Goal: Find specific page/section

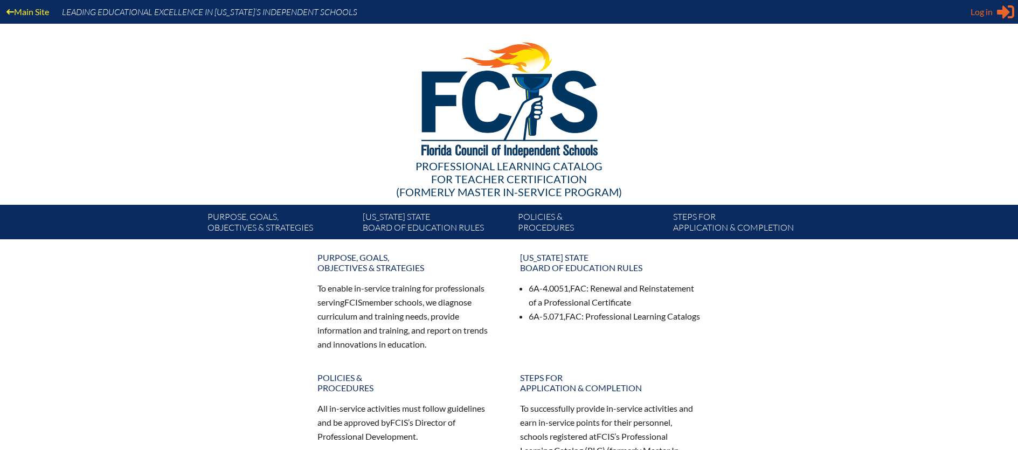
click at [979, 8] on span "Log in" at bounding box center [982, 11] width 22 height 13
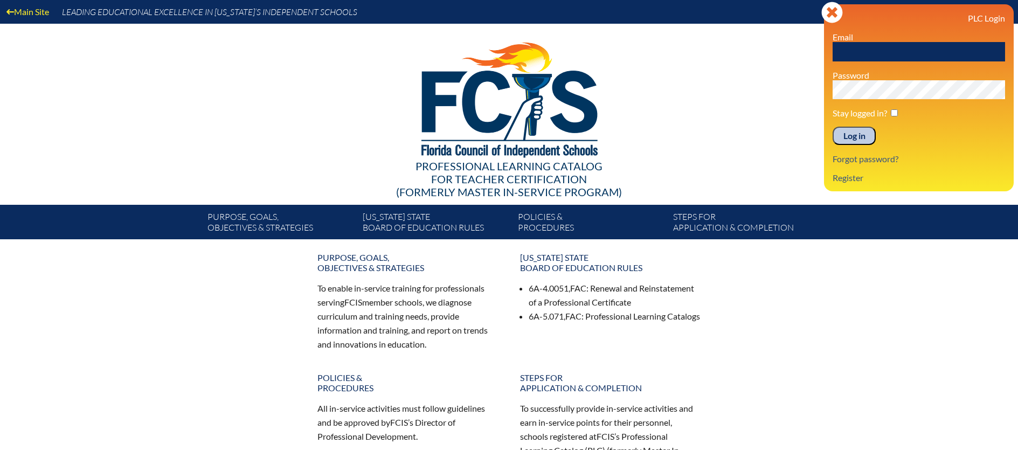
click at [916, 52] on input "text" at bounding box center [919, 51] width 172 height 19
type input "[EMAIL_ADDRESS][DOMAIN_NAME]"
click at [848, 133] on input "Log in" at bounding box center [854, 136] width 43 height 18
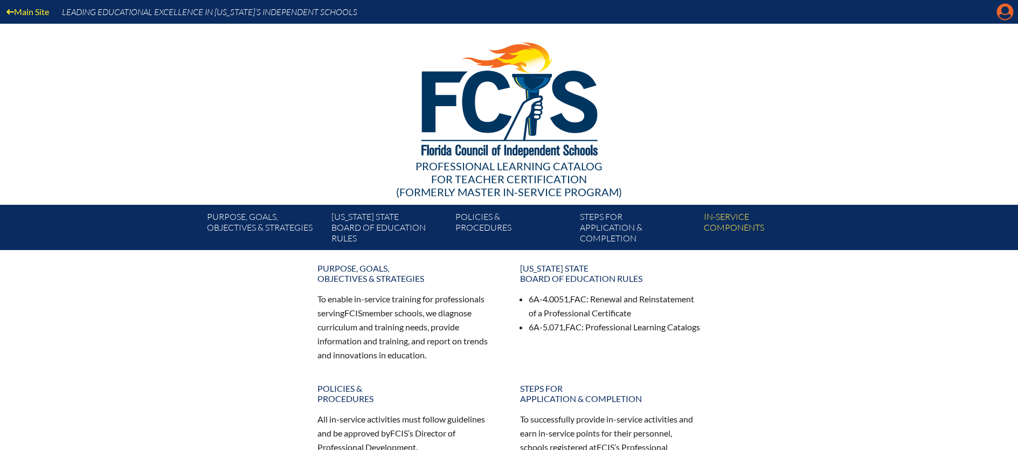
click at [999, 11] on icon at bounding box center [1005, 12] width 17 height 17
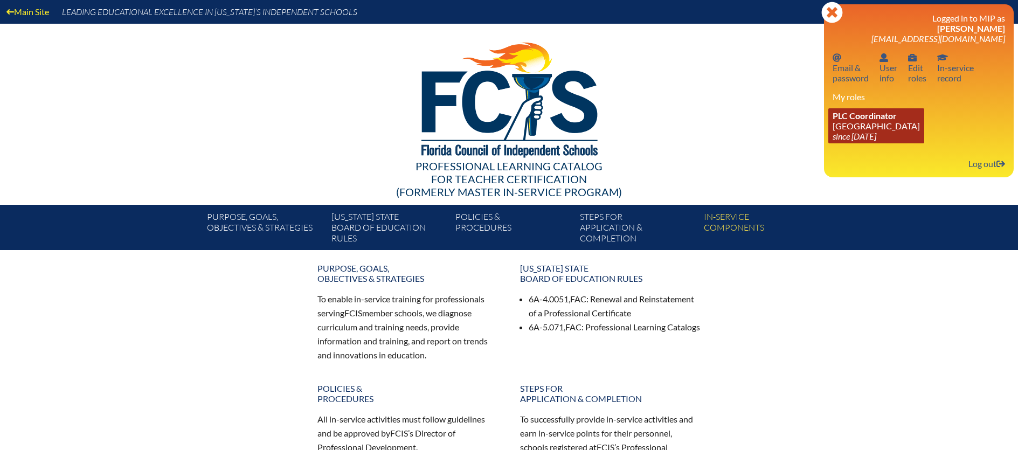
click at [869, 123] on link "PLC Coordinator [GEOGRAPHIC_DATA] since [DATE]" at bounding box center [876, 125] width 96 height 35
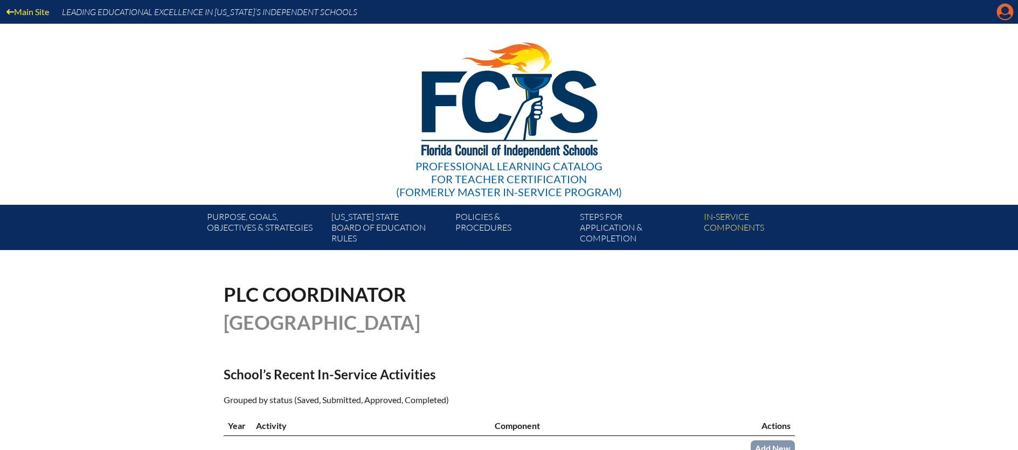
click at [999, 17] on icon at bounding box center [1005, 12] width 17 height 17
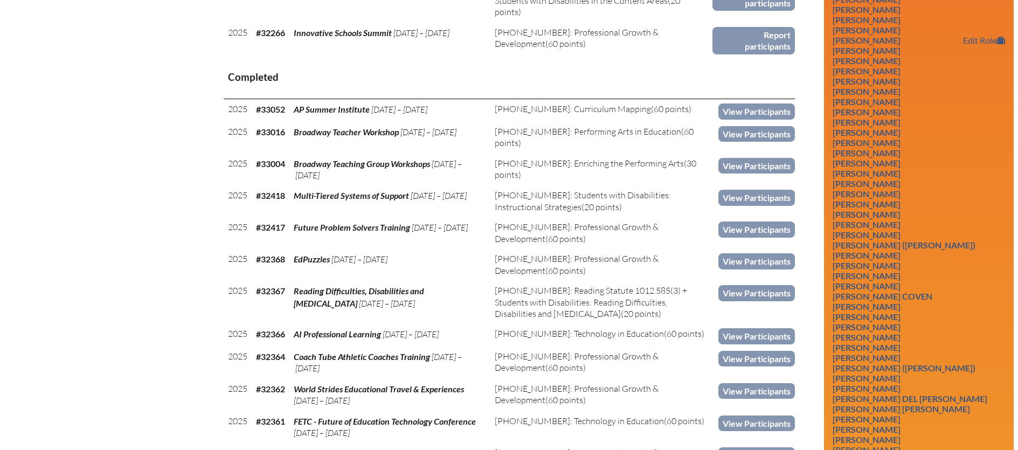
scroll to position [667, 0]
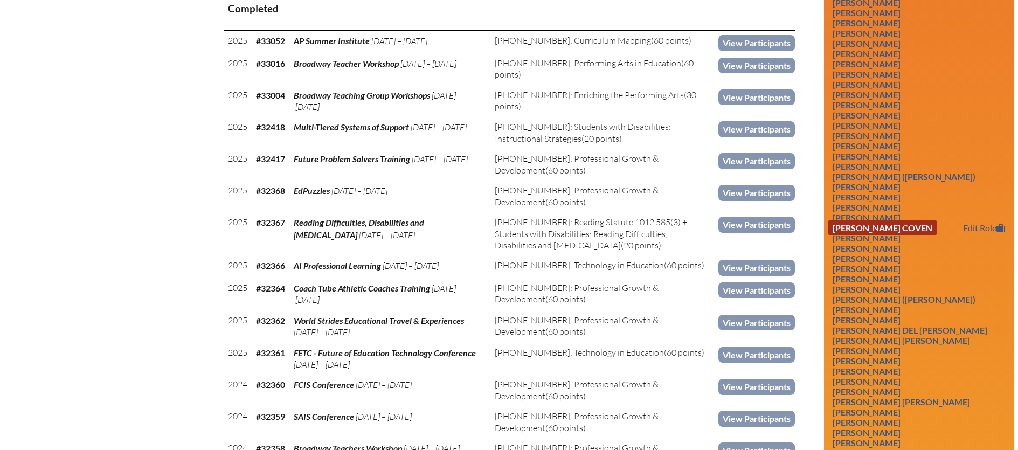
click at [899, 220] on link "[PERSON_NAME] Coven" at bounding box center [882, 227] width 108 height 15
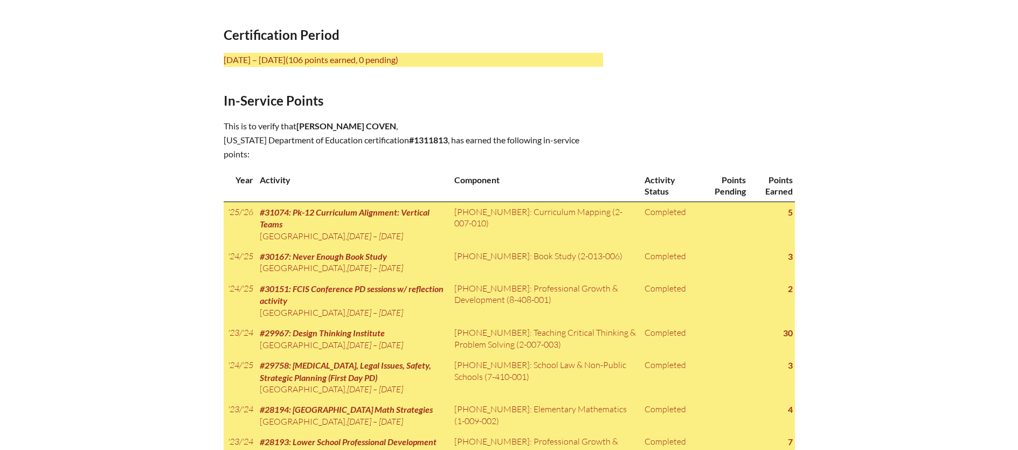
scroll to position [308, 0]
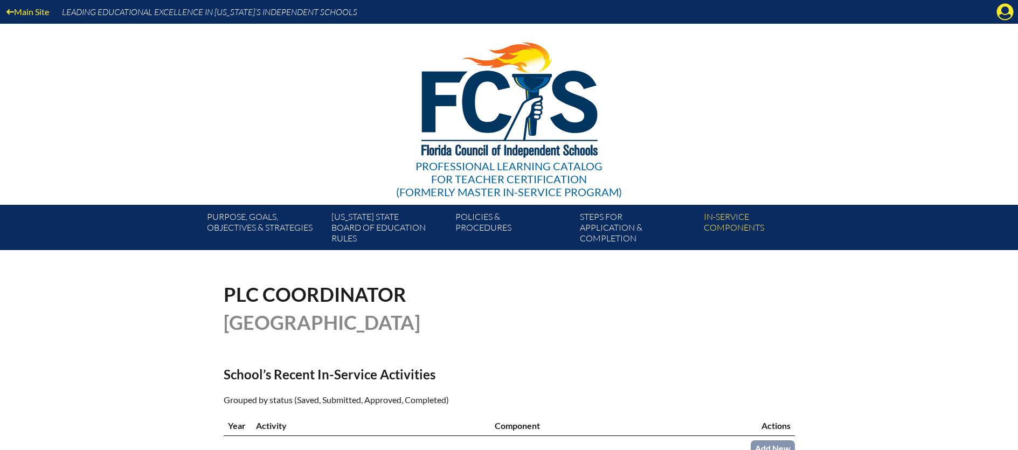
scroll to position [667, 0]
